Goal: Task Accomplishment & Management: Manage account settings

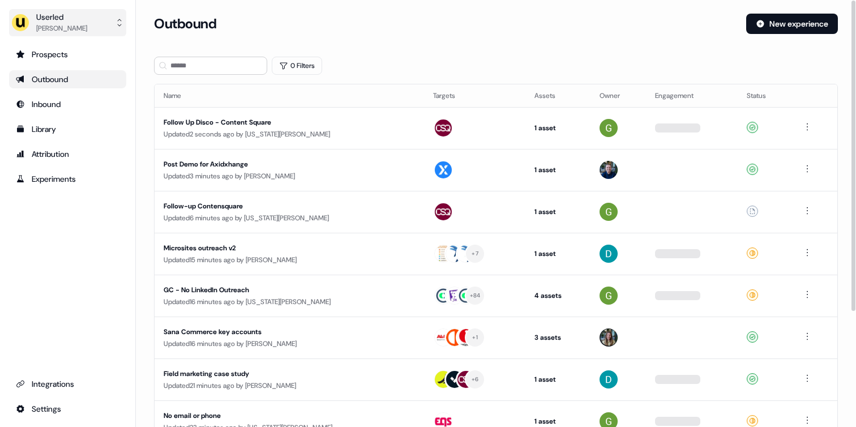
click at [90, 17] on button "Userled [PERSON_NAME]" at bounding box center [67, 22] width 117 height 27
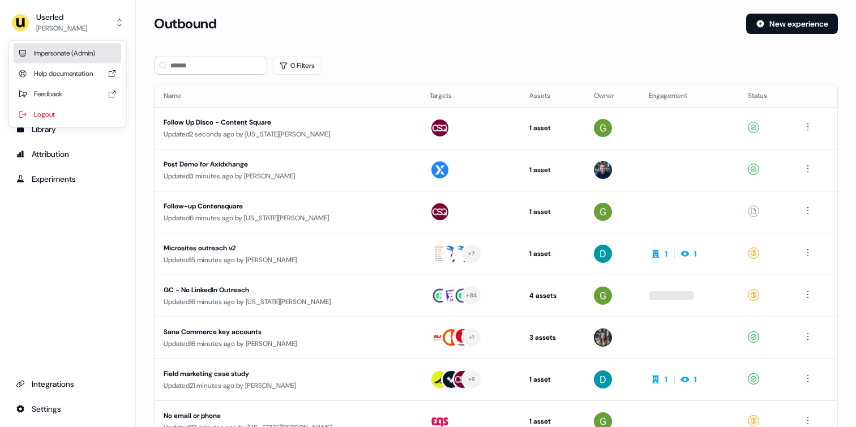
click at [102, 55] on div "Impersonate (Admin)" at bounding box center [68, 53] width 108 height 20
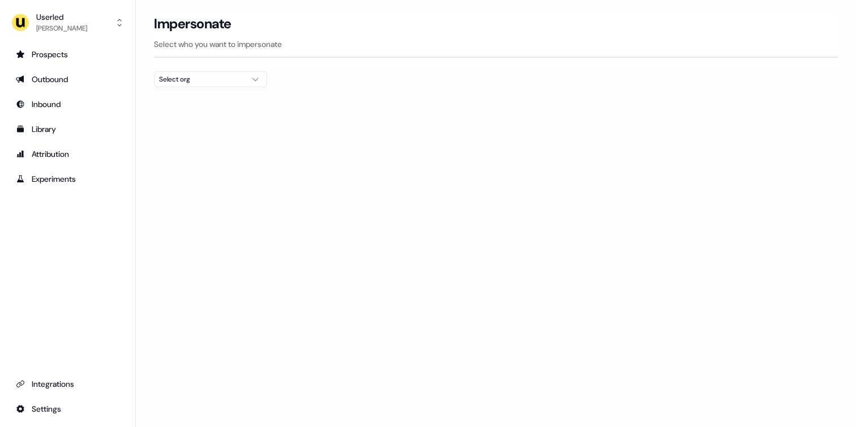
click at [191, 75] on div "Select org" at bounding box center [201, 79] width 85 height 11
type input "*****"
click at [173, 120] on div "Canva" at bounding box center [211, 120] width 112 height 18
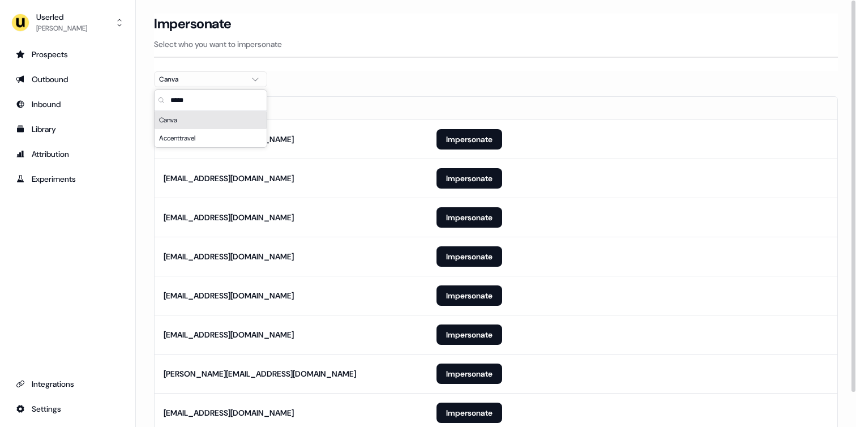
click at [142, 120] on section "Loading... Impersonate Select who you want to impersonate Canva Email [EMAIL_AD…" at bounding box center [496, 239] width 720 height 450
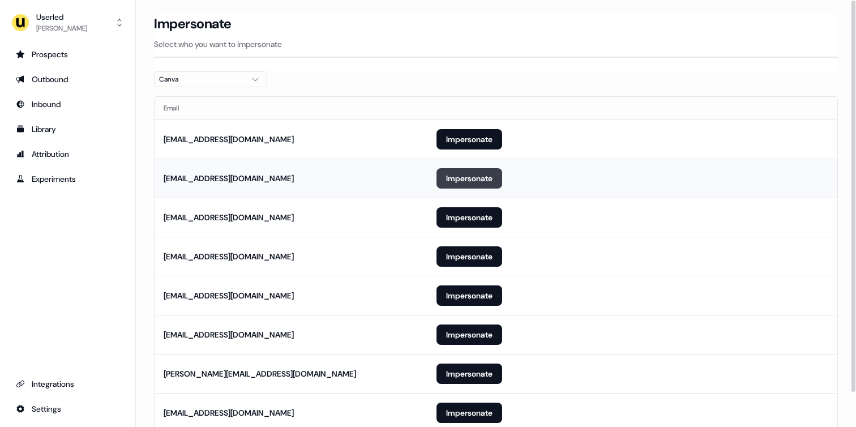
click at [442, 171] on button "Impersonate" at bounding box center [469, 178] width 66 height 20
